Goal: Task Accomplishment & Management: Use online tool/utility

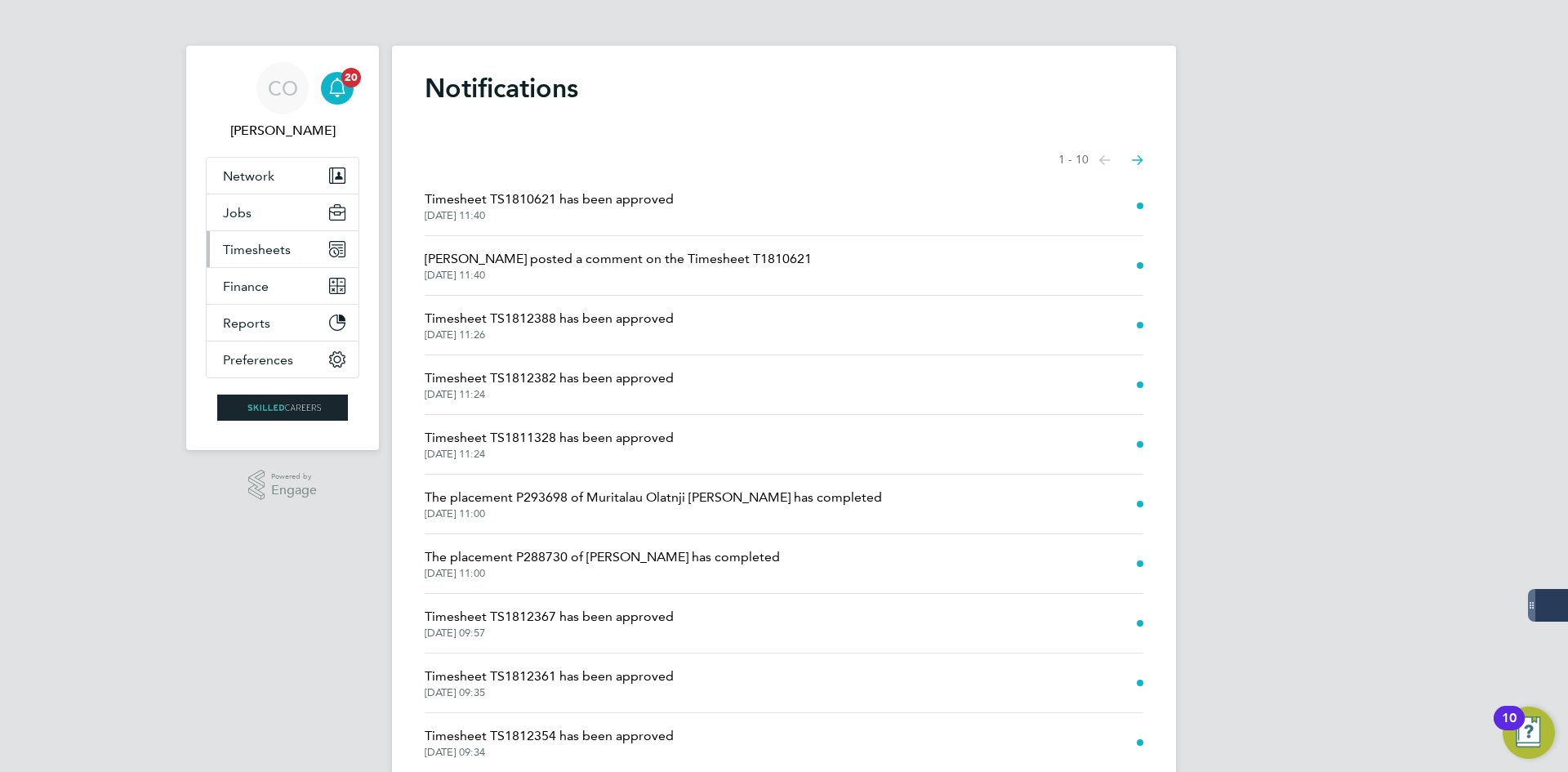
click at [266, 253] on span "Timesheets" at bounding box center [257, 250] width 68 height 16
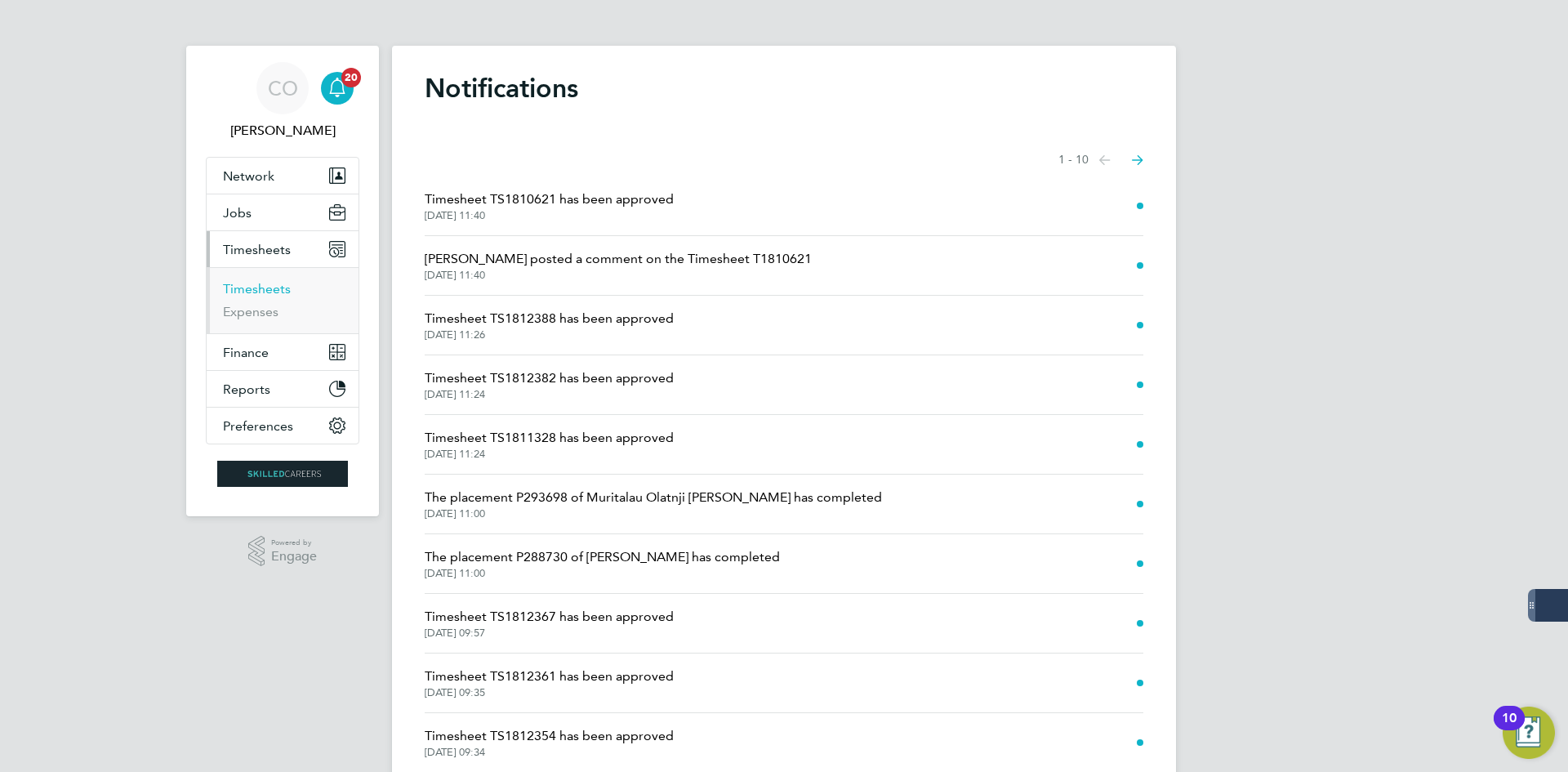
drag, startPoint x: 267, startPoint y: 285, endPoint x: 293, endPoint y: 280, distance: 26.5
click at [268, 285] on link "Timesheets" at bounding box center [257, 289] width 68 height 16
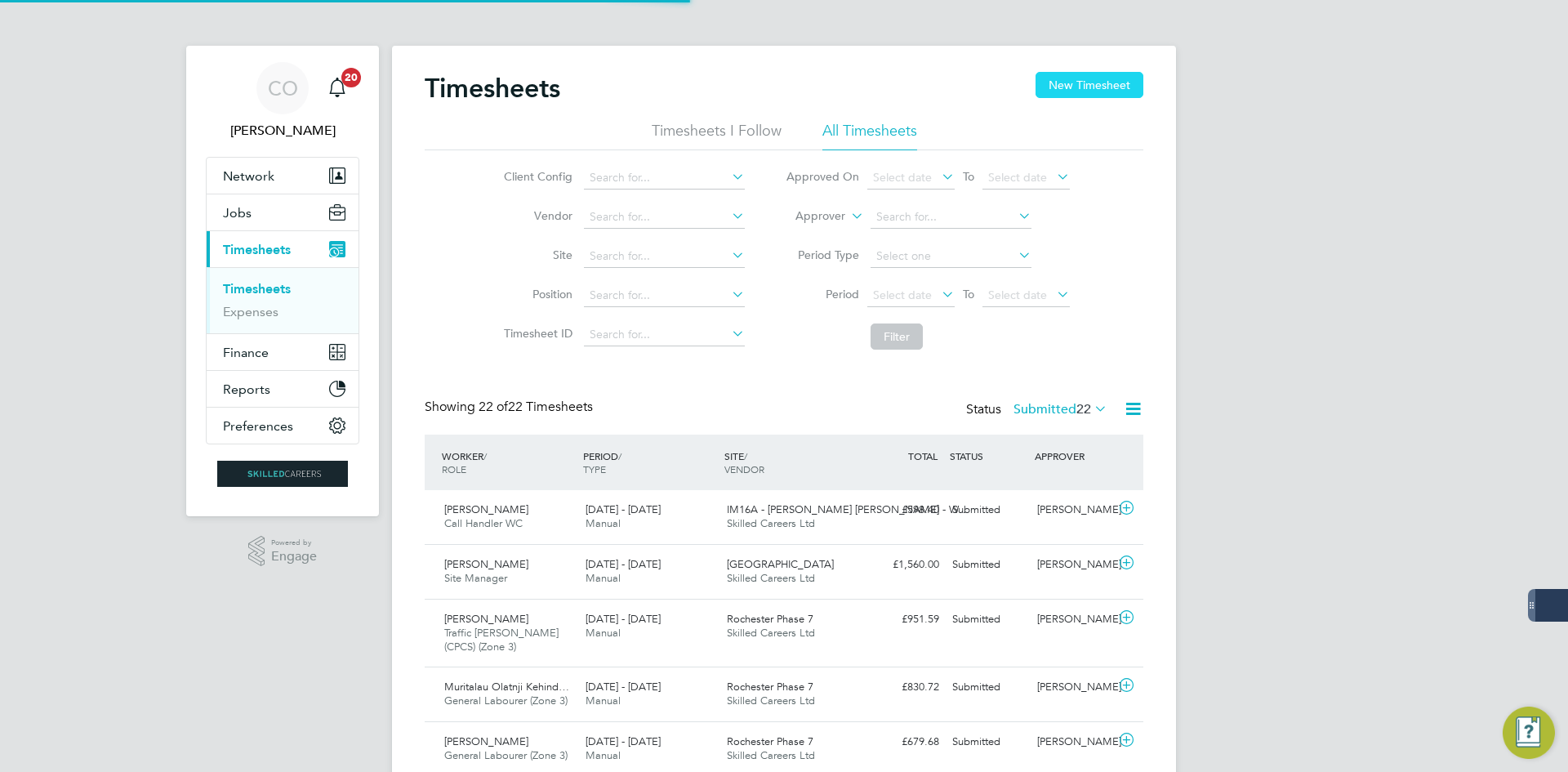
click at [1131, 96] on button "New Timesheet" at bounding box center [1089, 85] width 108 height 26
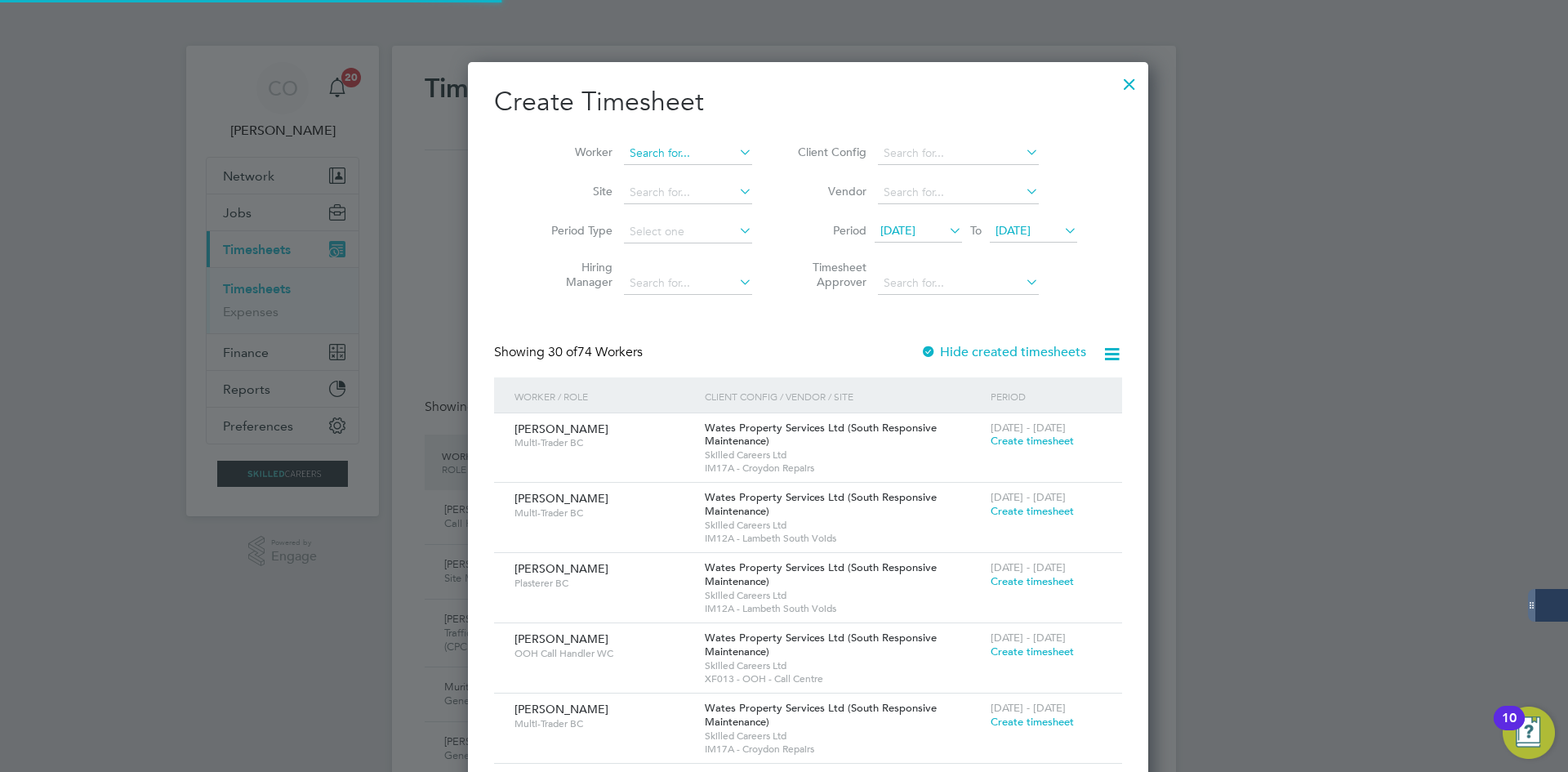
click at [665, 150] on input at bounding box center [689, 153] width 128 height 23
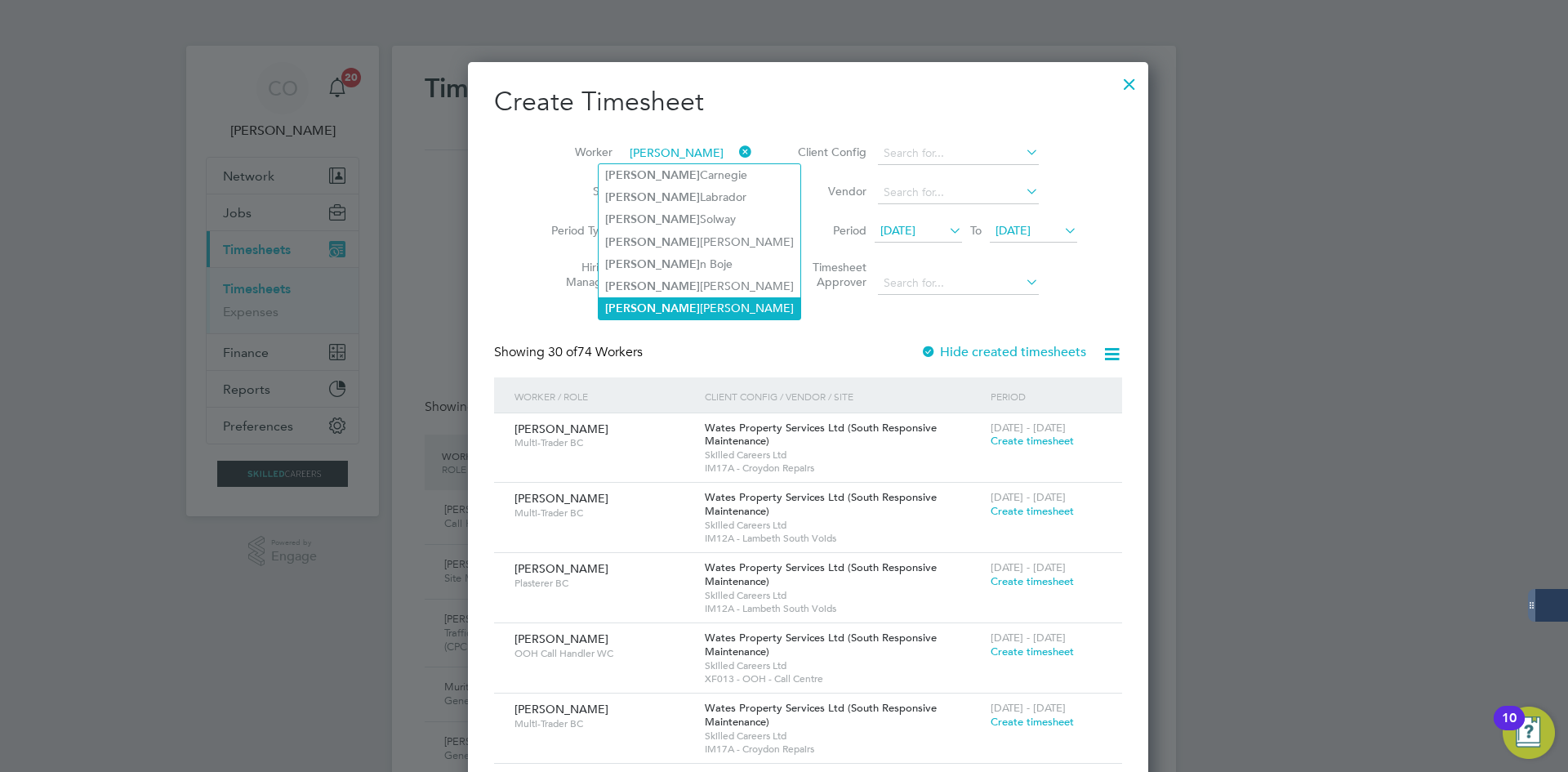
click at [660, 298] on li "[PERSON_NAME]" at bounding box center [700, 309] width 202 height 22
type input "[PERSON_NAME]"
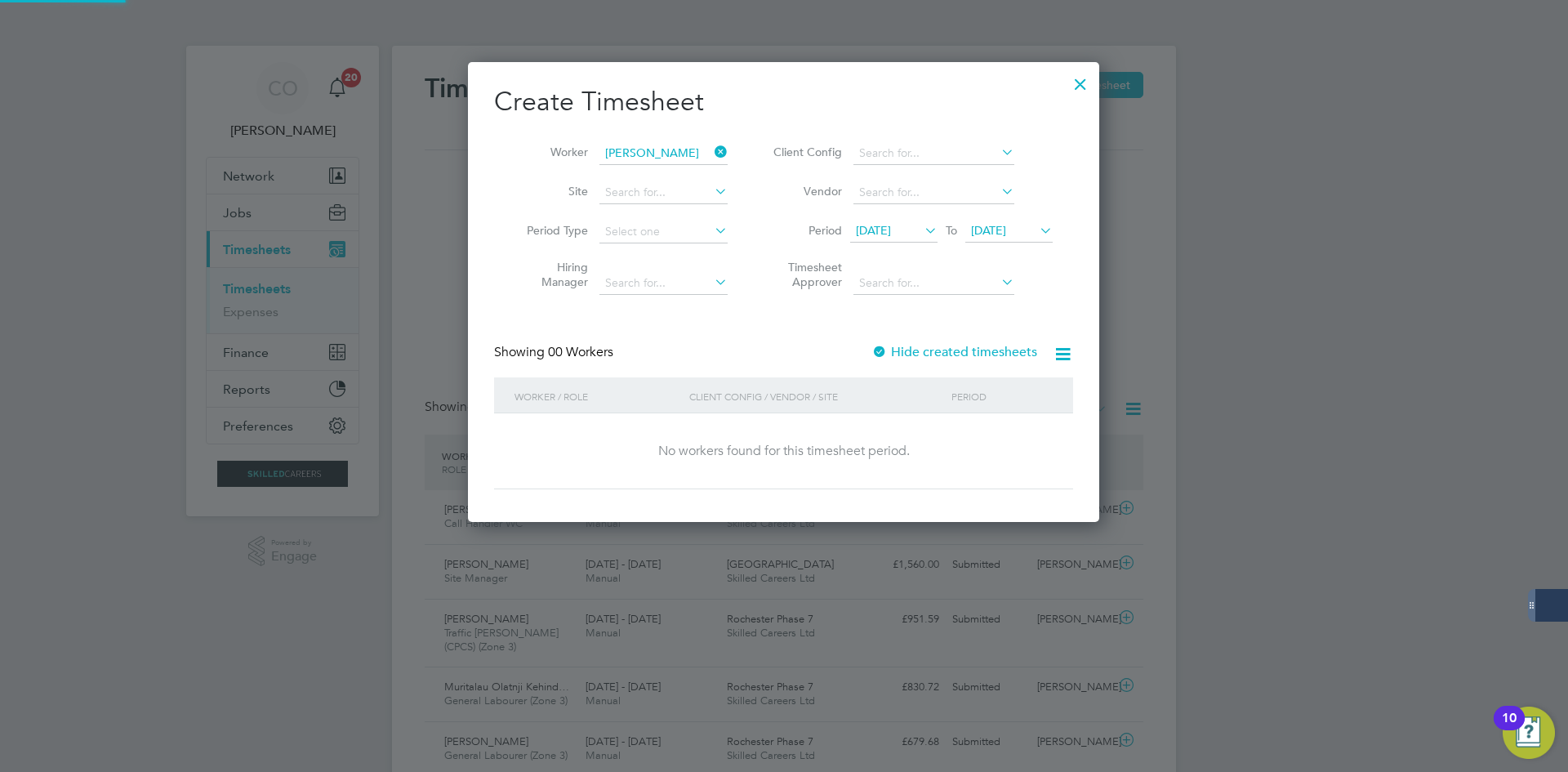
click at [906, 351] on label "Hide created timesheets" at bounding box center [954, 352] width 166 height 16
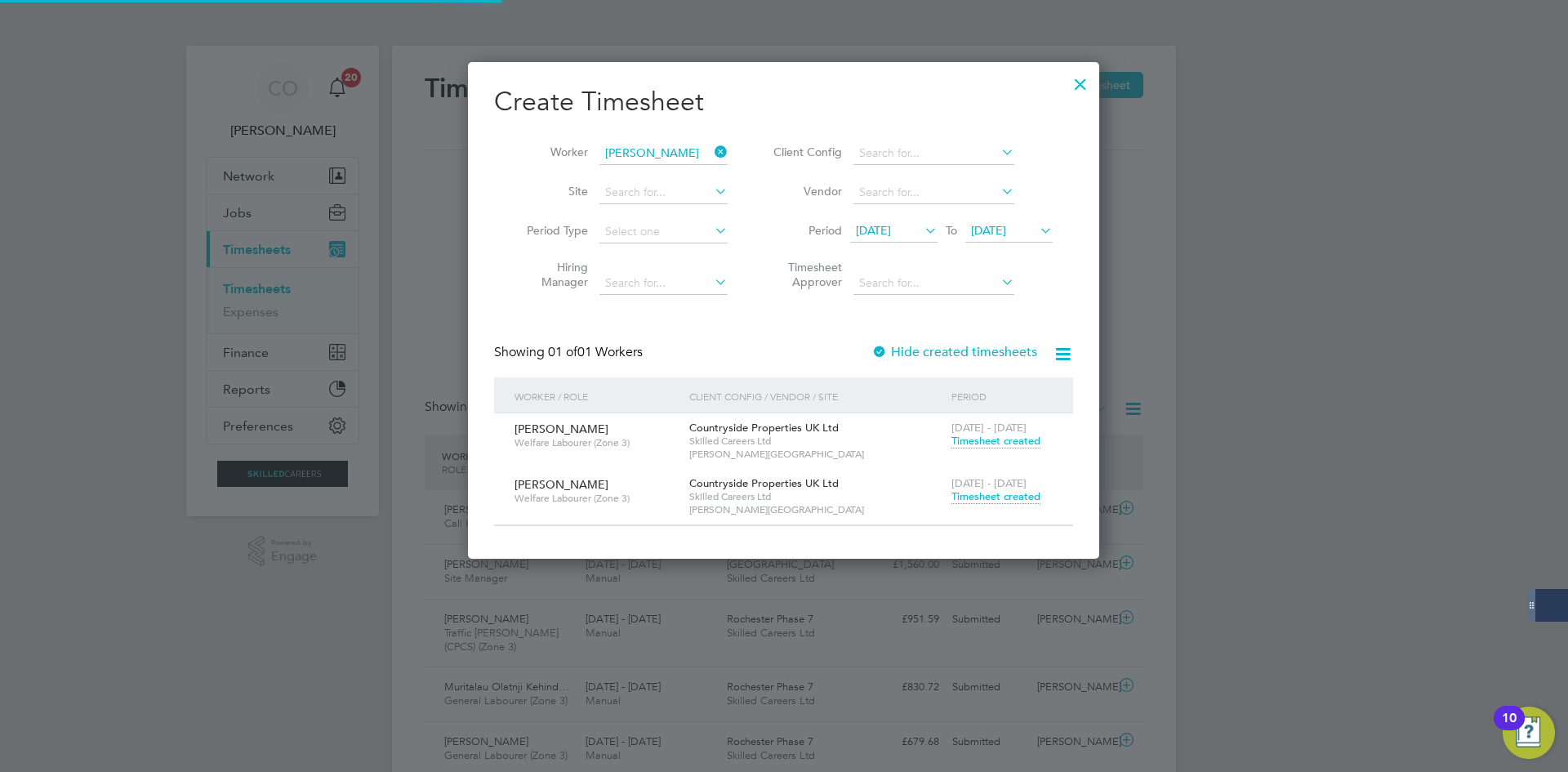
click at [958, 497] on span "Timesheet created" at bounding box center [995, 497] width 89 height 15
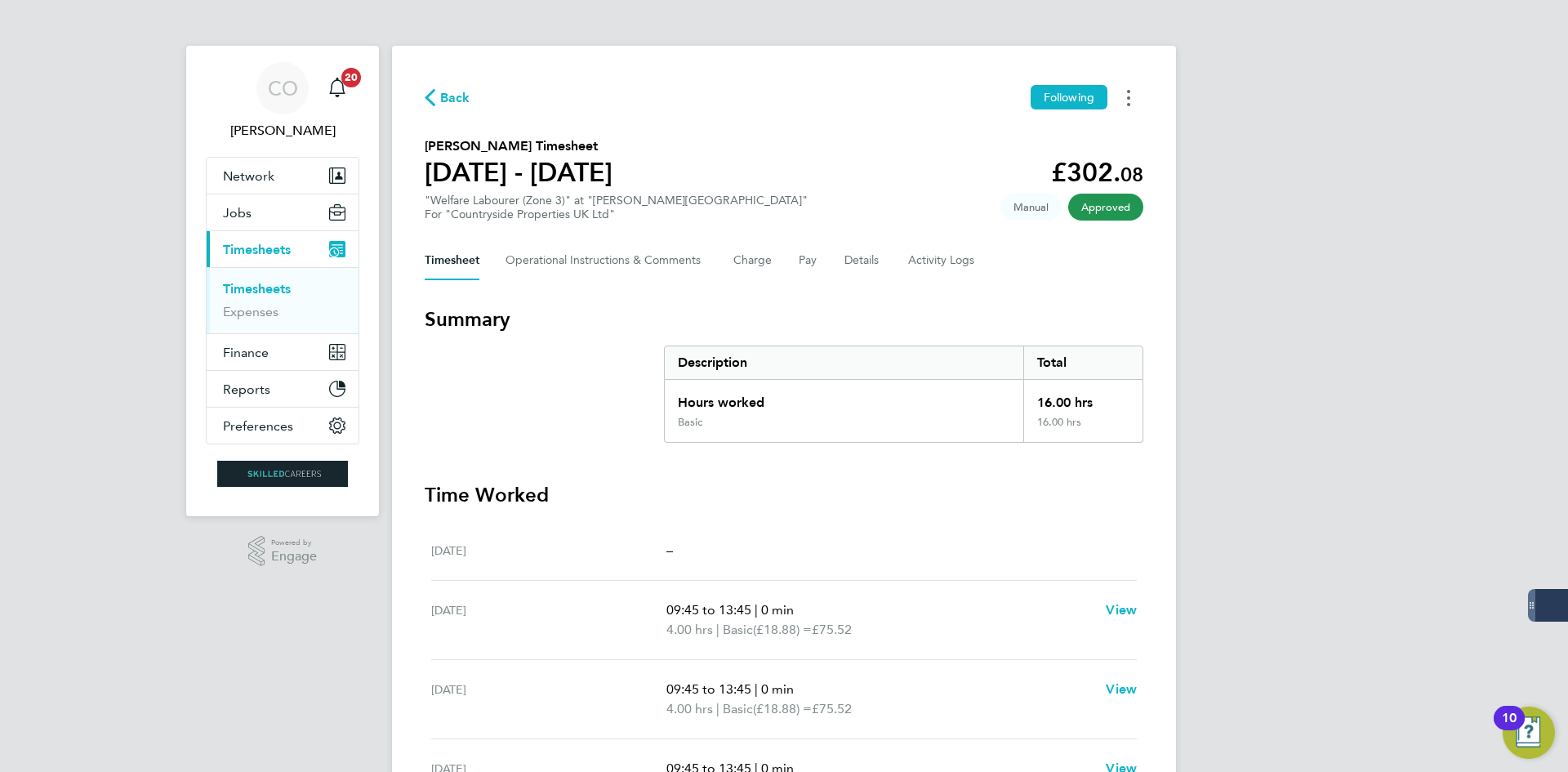
click at [1129, 100] on icon "Timesheets Menu" at bounding box center [1128, 98] width 3 height 16
click at [1057, 139] on link "Download timesheet" at bounding box center [1045, 134] width 196 height 33
click at [439, 91] on span "Back" at bounding box center [448, 97] width 46 height 16
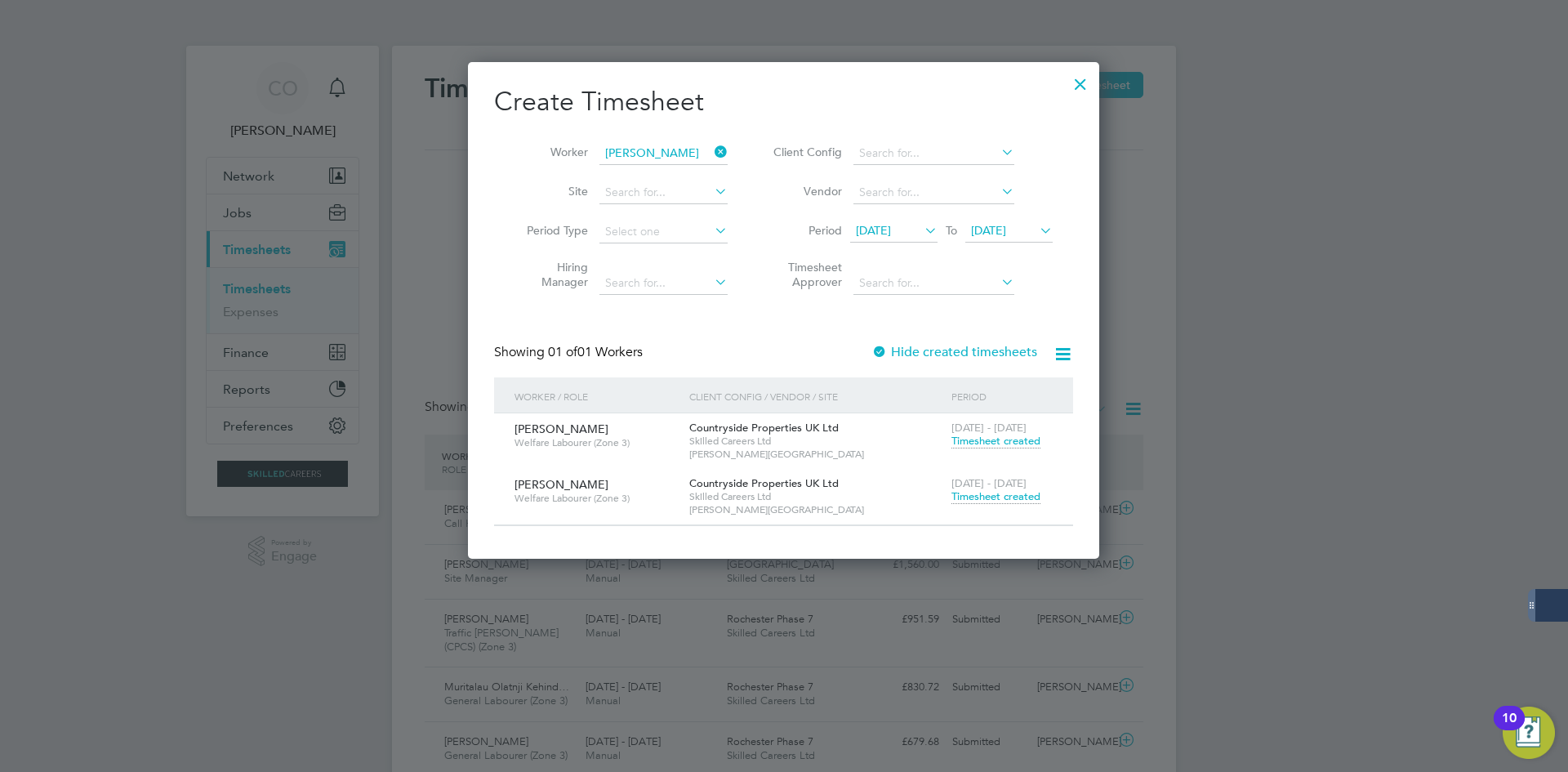
click at [712, 150] on icon at bounding box center [712, 152] width 0 height 23
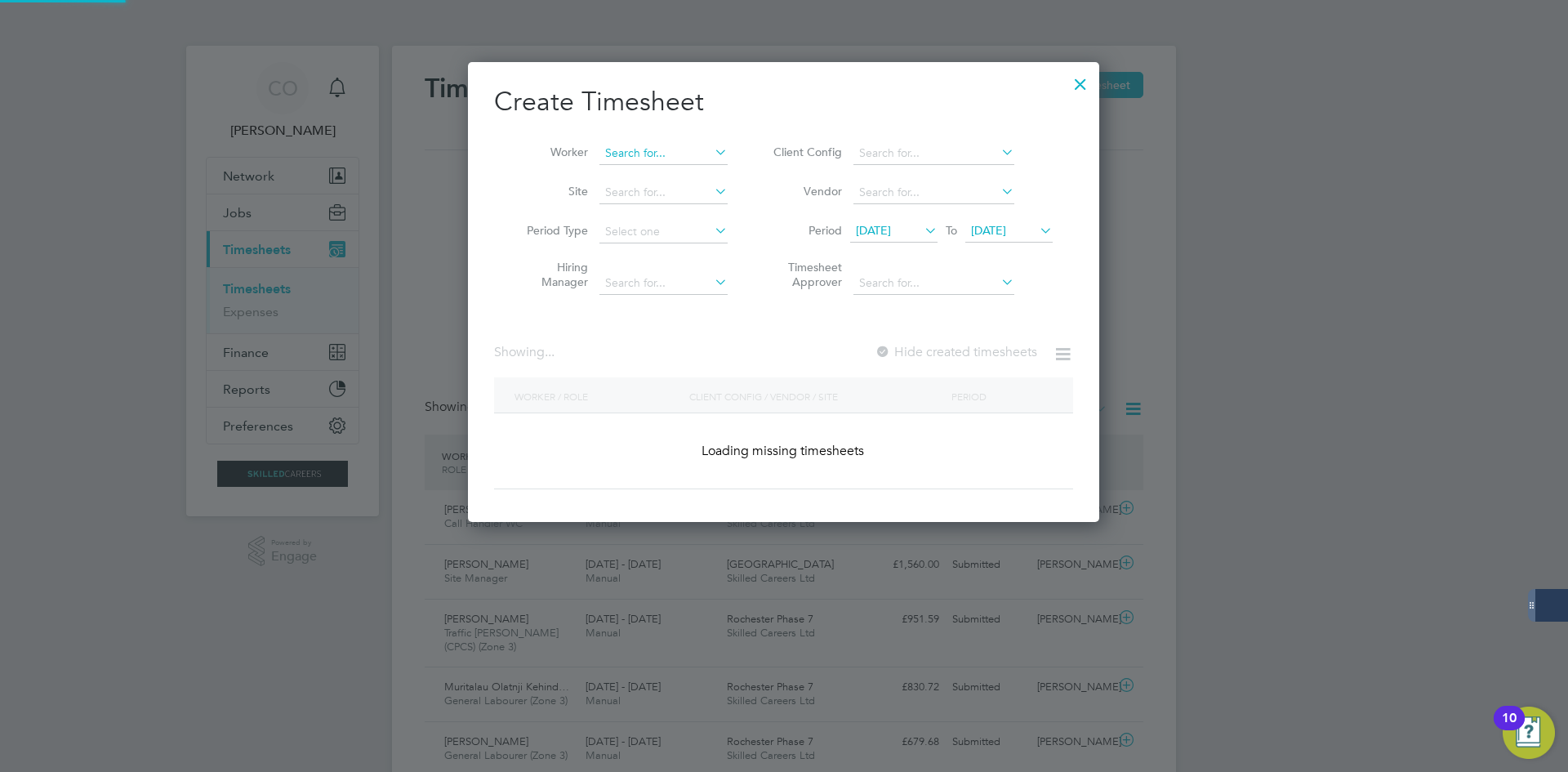
click at [683, 150] on input at bounding box center [664, 153] width 128 height 23
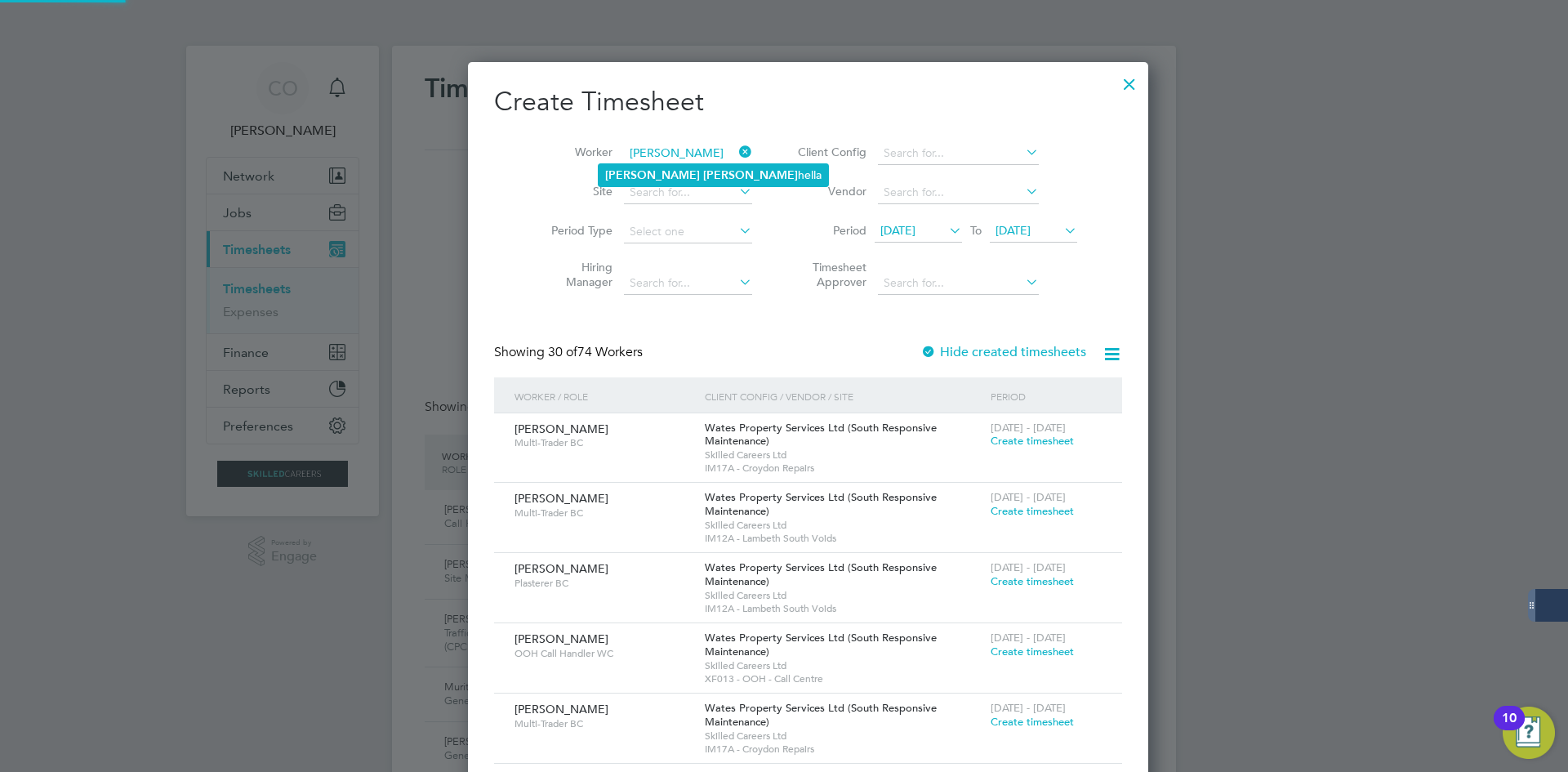
drag, startPoint x: 663, startPoint y: 172, endPoint x: 680, endPoint y: 185, distance: 21.4
click at [664, 172] on li "[PERSON_NAME] hella" at bounding box center [714, 175] width 230 height 22
type input "[PERSON_NAME]"
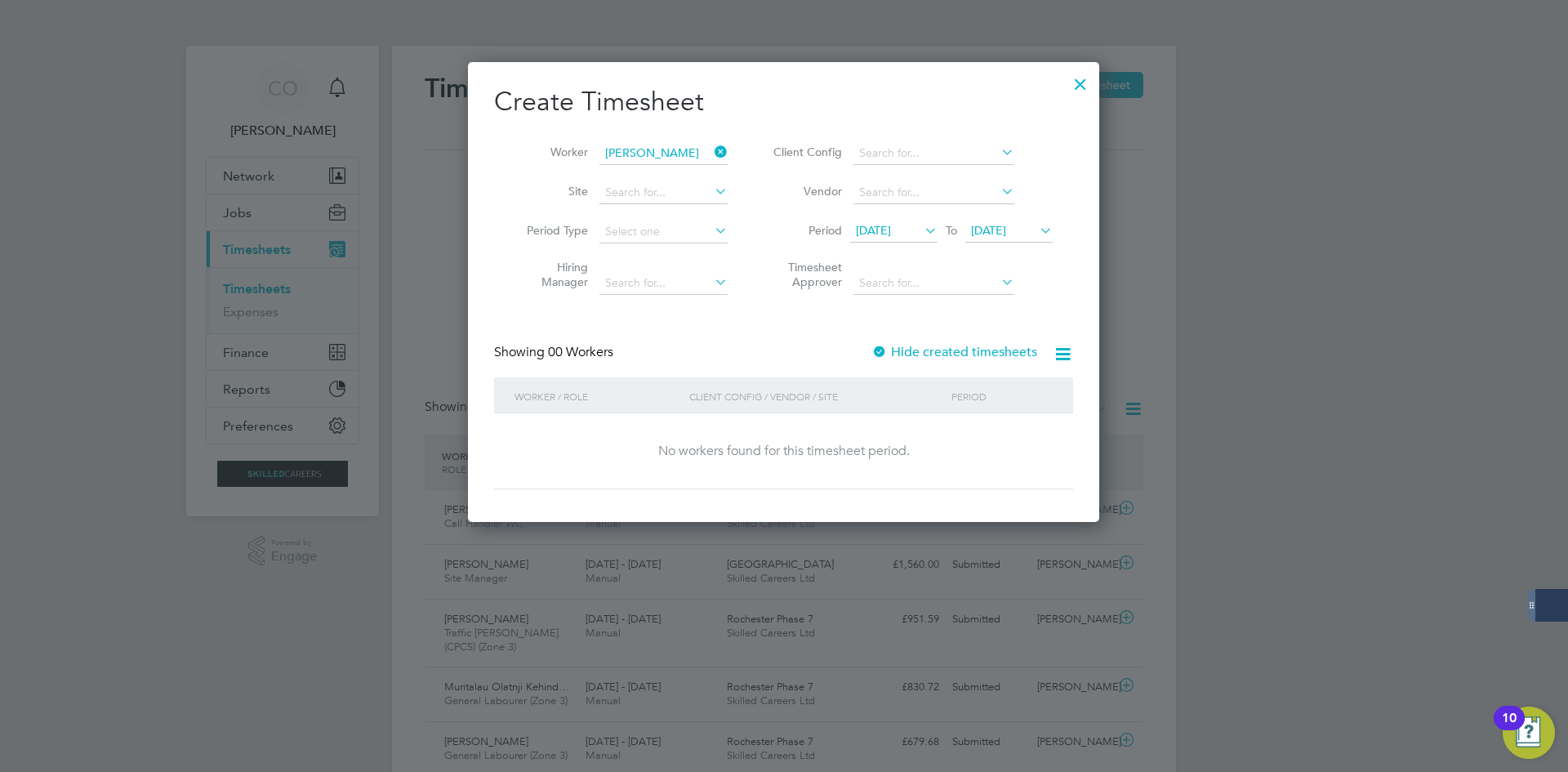
click at [953, 349] on label "Hide created timesheets" at bounding box center [954, 352] width 166 height 16
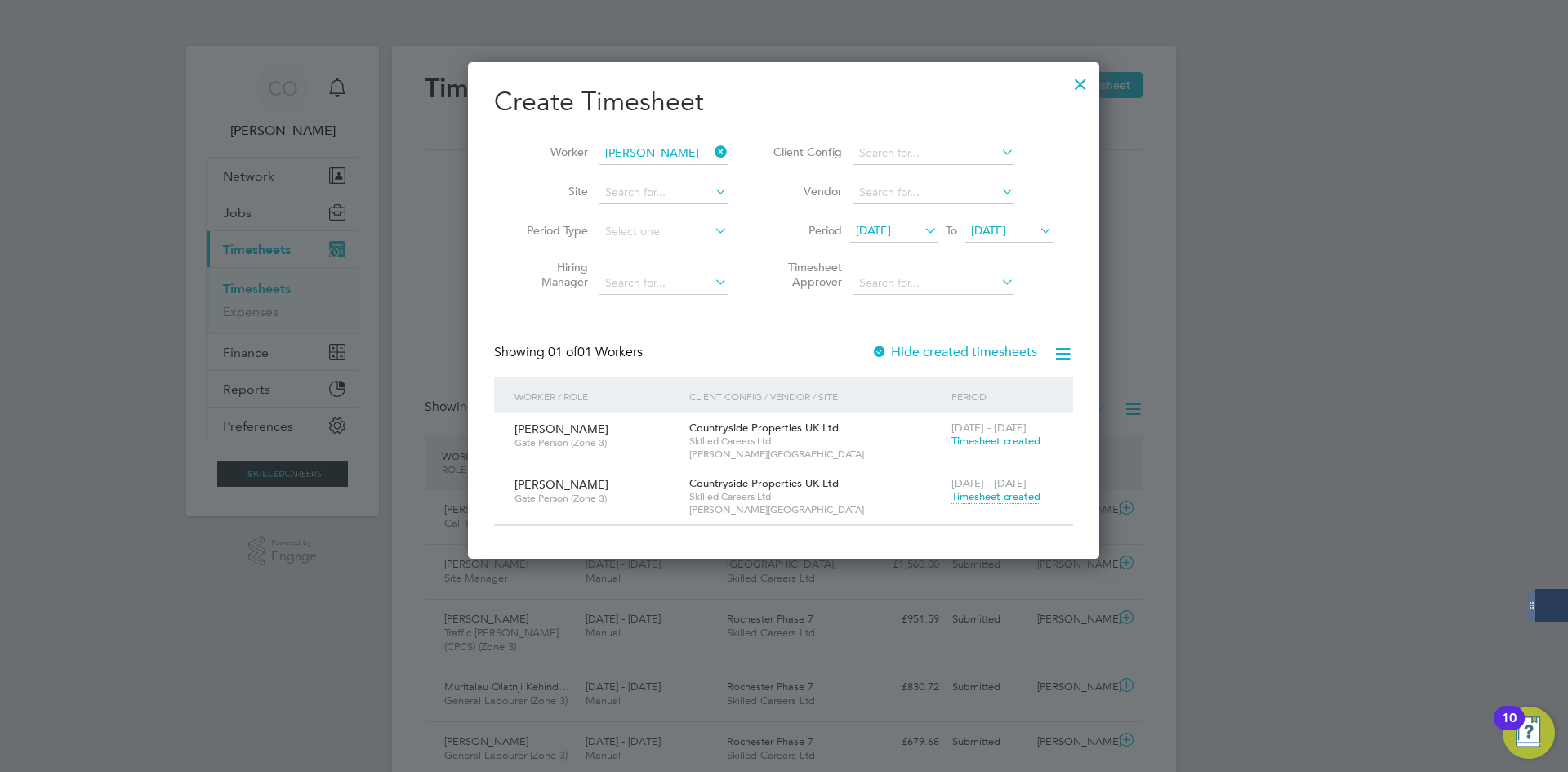
click at [980, 498] on span "Timesheet created" at bounding box center [995, 497] width 89 height 15
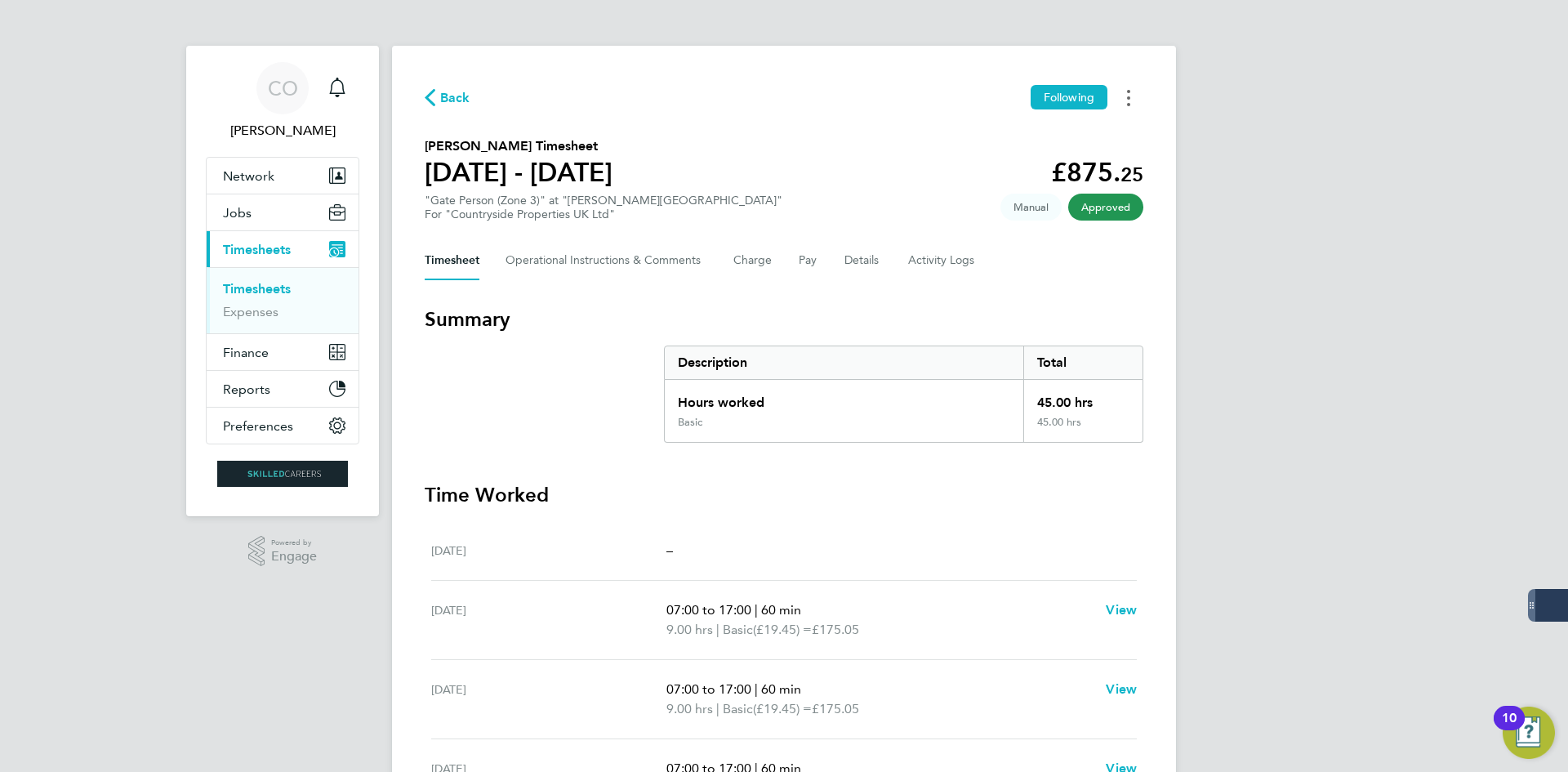
click at [1131, 94] on button "Timesheets Menu" at bounding box center [1128, 97] width 29 height 25
click at [1072, 144] on link "Download timesheet" at bounding box center [1045, 134] width 196 height 33
drag, startPoint x: 450, startPoint y: 95, endPoint x: 1056, endPoint y: 120, distance: 606.5
click at [451, 95] on span "Back" at bounding box center [456, 98] width 30 height 20
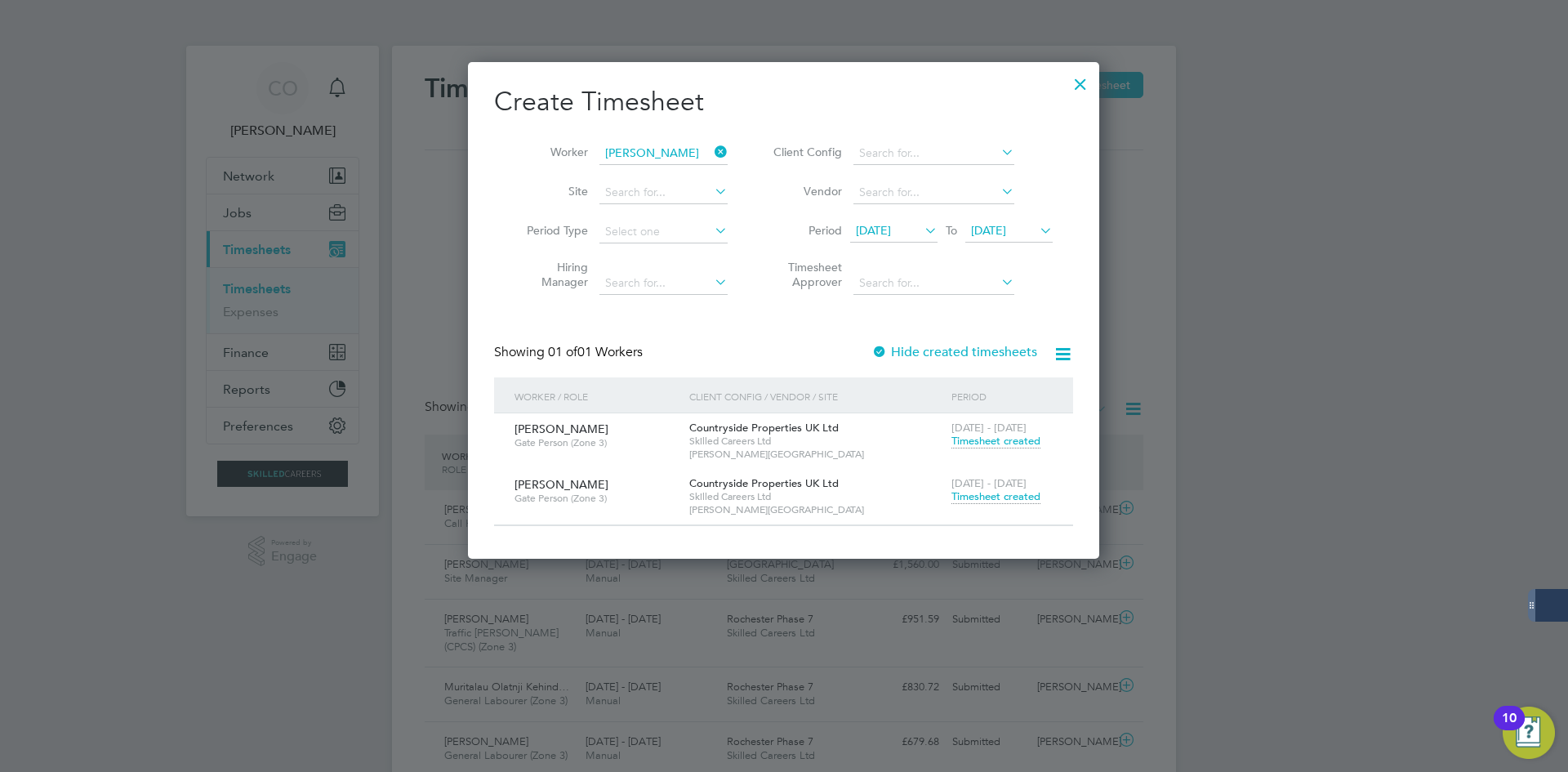
drag, startPoint x: 718, startPoint y: 152, endPoint x: 693, endPoint y: 150, distance: 25.1
click at [712, 152] on icon at bounding box center [712, 152] width 0 height 23
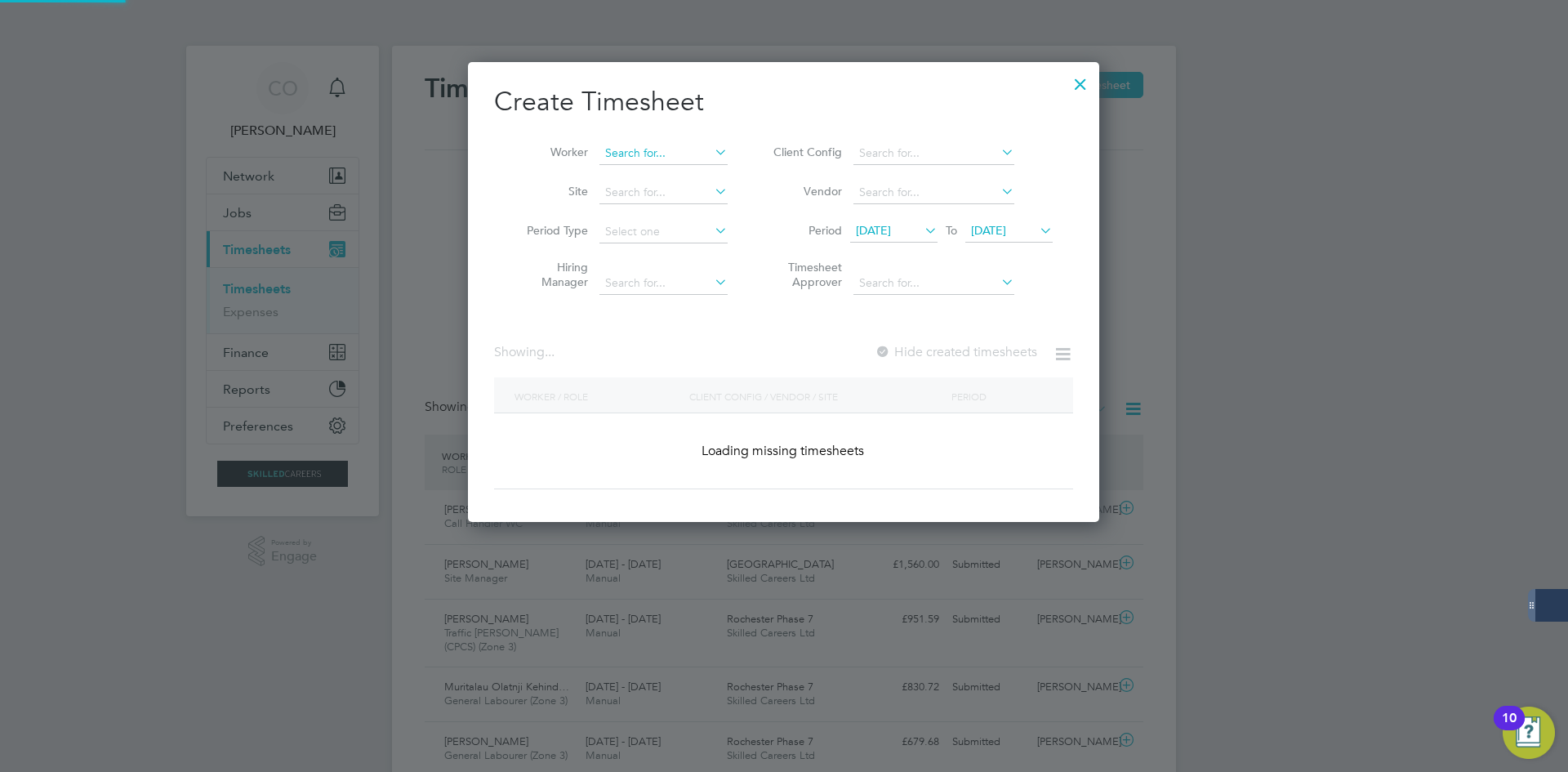
click at [661, 150] on input at bounding box center [664, 153] width 128 height 23
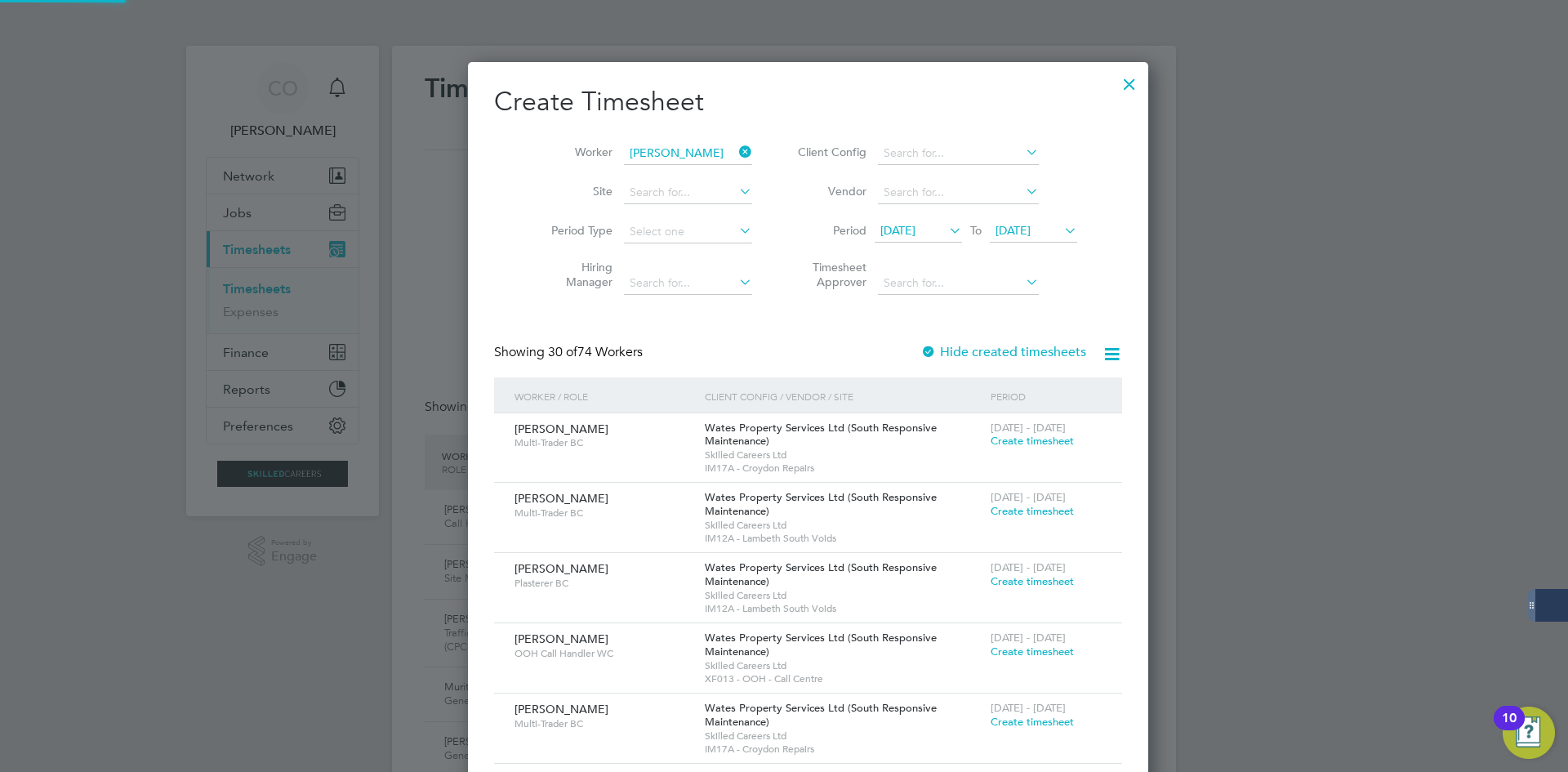
click at [704, 177] on li "[PERSON_NAME]" at bounding box center [702, 175] width 206 height 22
type input "[PERSON_NAME]"
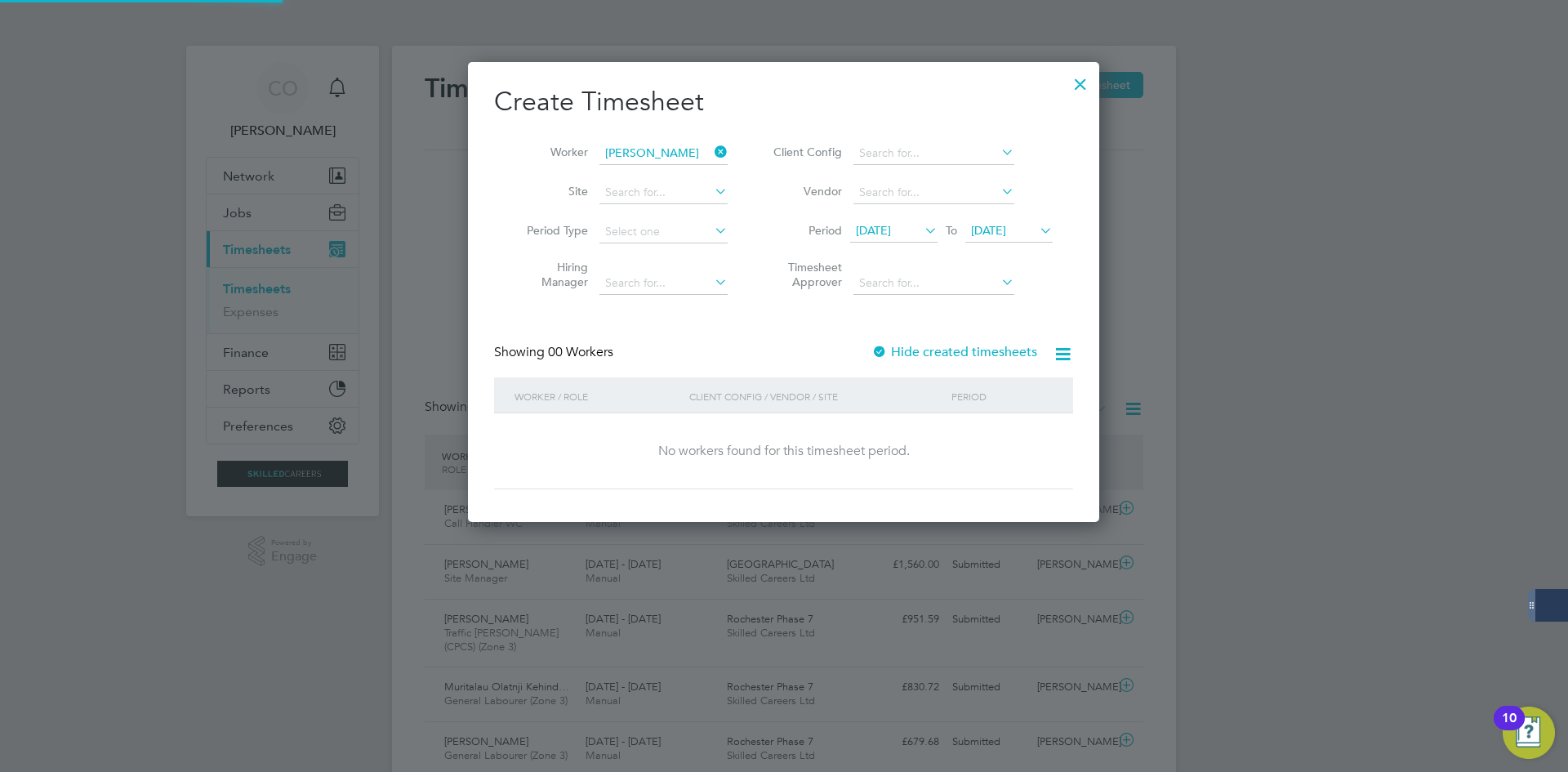
click at [907, 358] on label "Hide created timesheets" at bounding box center [954, 352] width 166 height 16
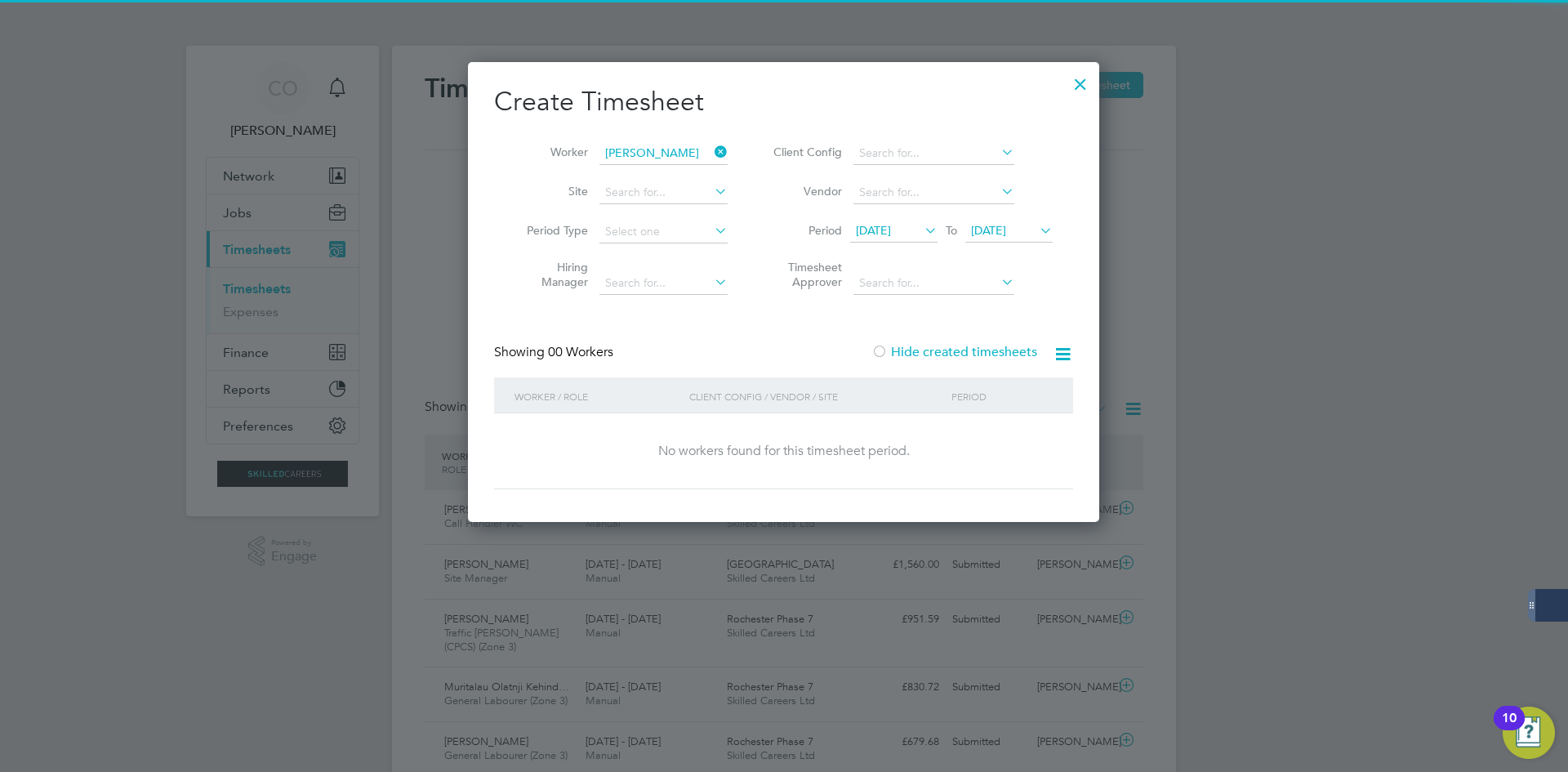
click at [907, 358] on label "Hide created timesheets" at bounding box center [954, 352] width 166 height 16
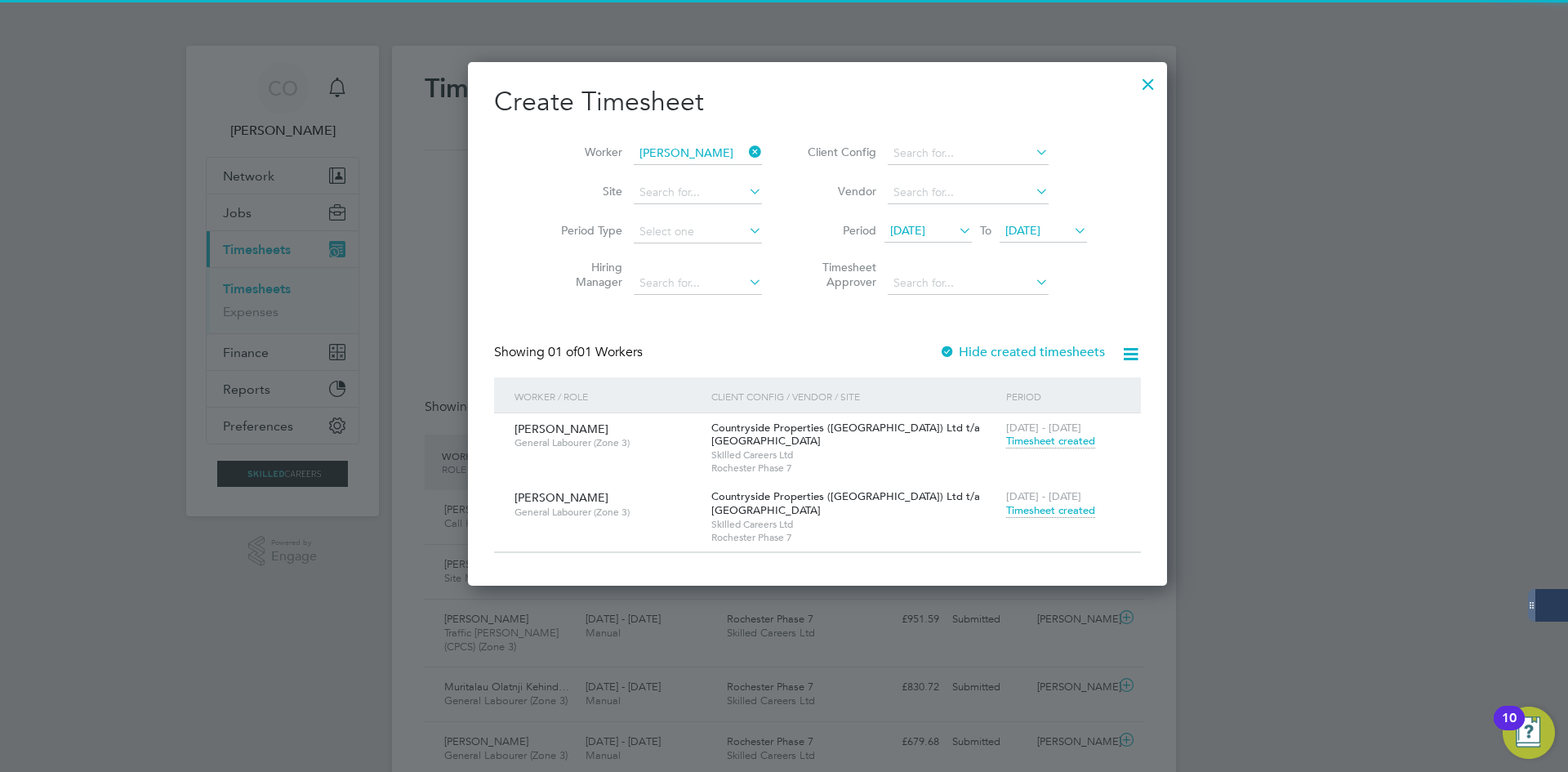
drag, startPoint x: 917, startPoint y: 403, endPoint x: 970, endPoint y: 513, distance: 122.1
click at [1006, 513] on span "Timesheet created" at bounding box center [1050, 511] width 89 height 15
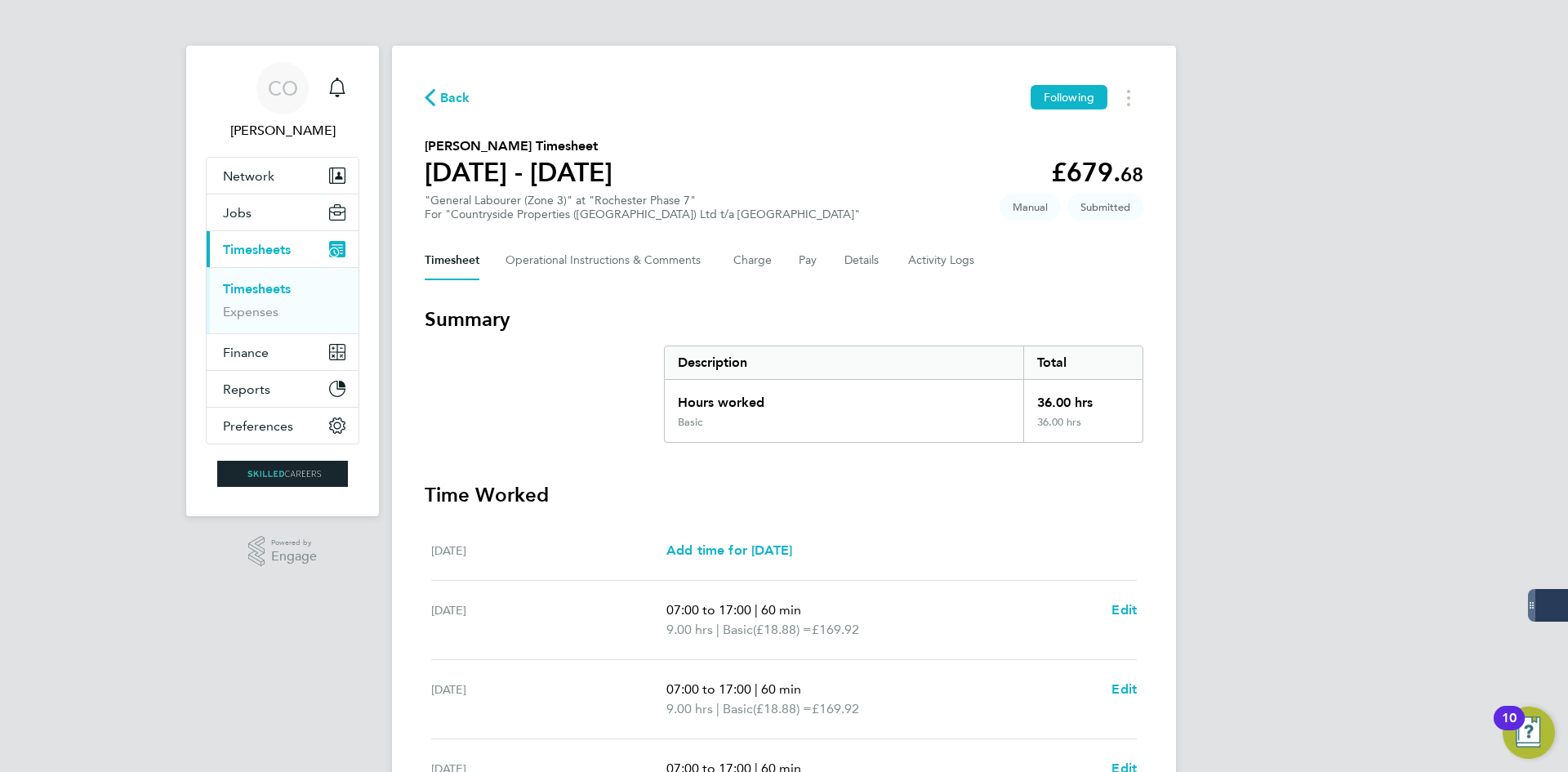
click at [465, 96] on span "Back" at bounding box center [456, 98] width 30 height 20
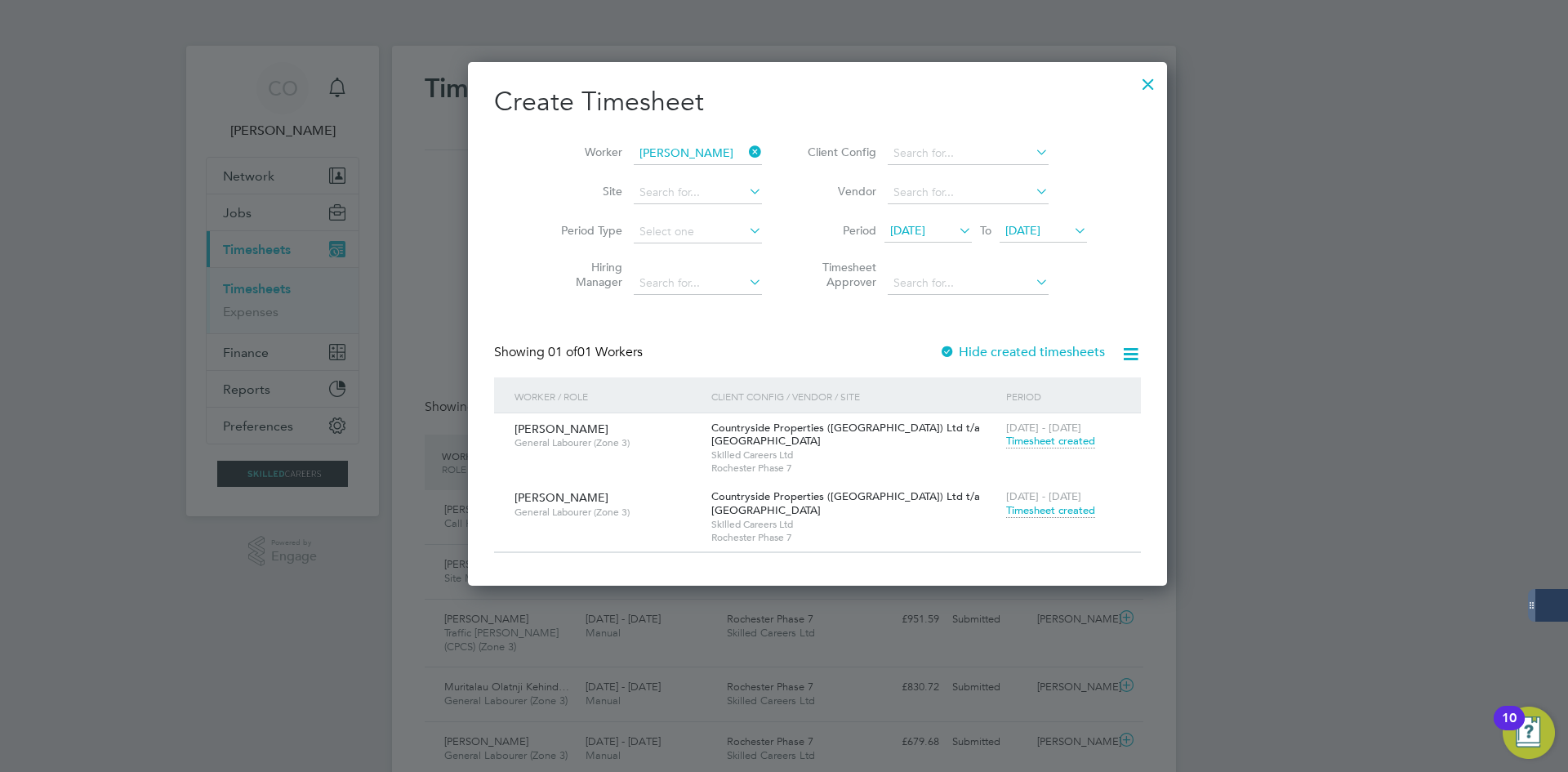
click at [1134, 87] on div at bounding box center [1148, 79] width 29 height 29
